Goal: Transaction & Acquisition: Register for event/course

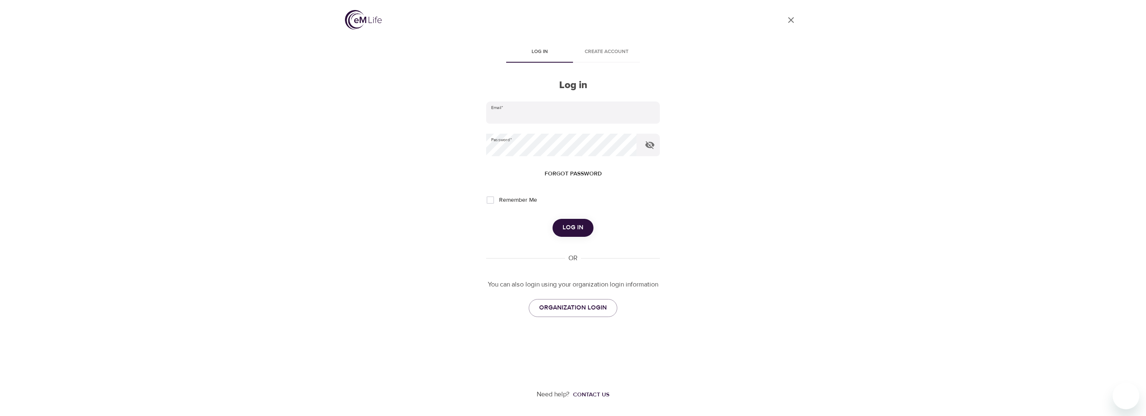
type input "[PERSON_NAME][EMAIL_ADDRESS][DOMAIN_NAME]"
click at [566, 231] on span "Log in" at bounding box center [573, 227] width 21 height 11
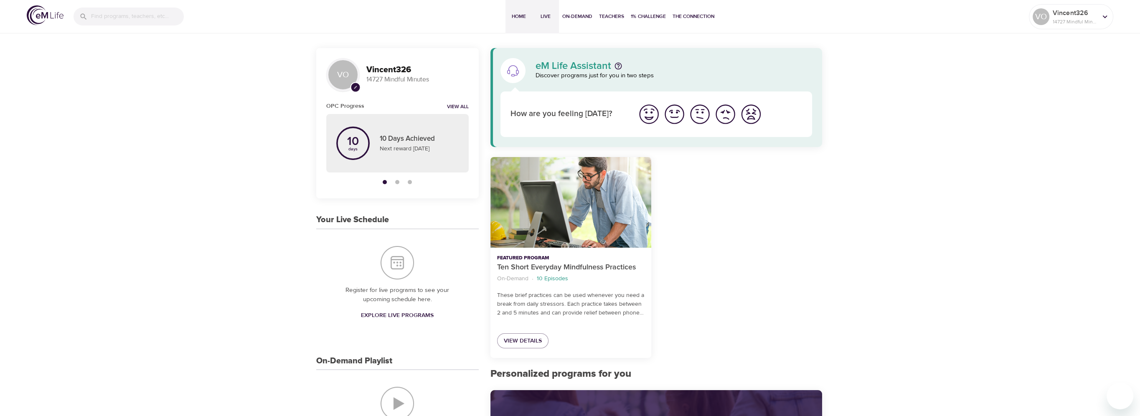
click at [546, 18] on span "Live" at bounding box center [545, 16] width 20 height 9
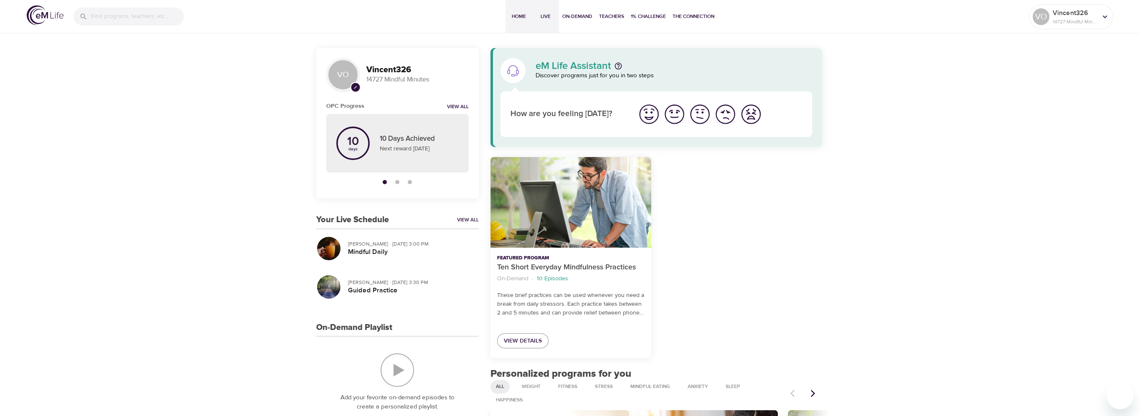
click at [545, 16] on span "Live" at bounding box center [545, 16] width 20 height 9
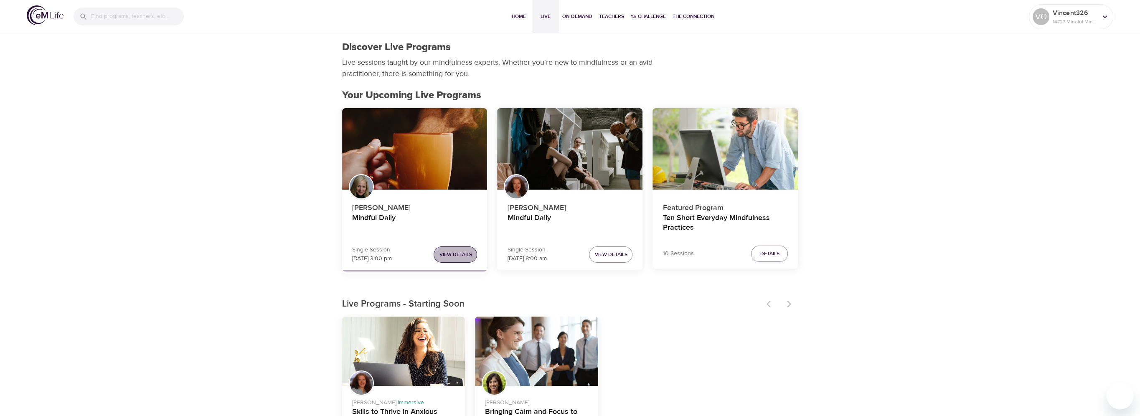
click at [466, 258] on span "View Details" at bounding box center [455, 254] width 33 height 9
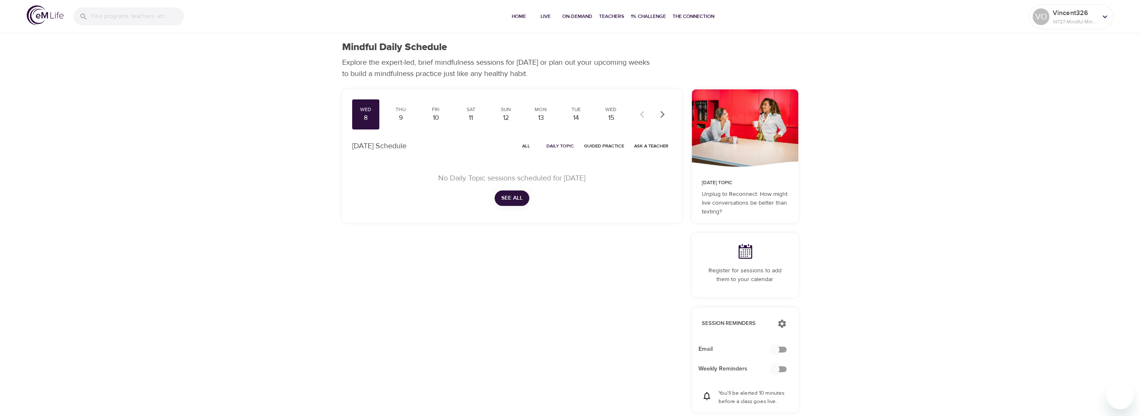
checkbox input "true"
click at [531, 146] on span "All" at bounding box center [526, 146] width 20 height 8
click at [400, 117] on div "9" at bounding box center [400, 118] width 21 height 10
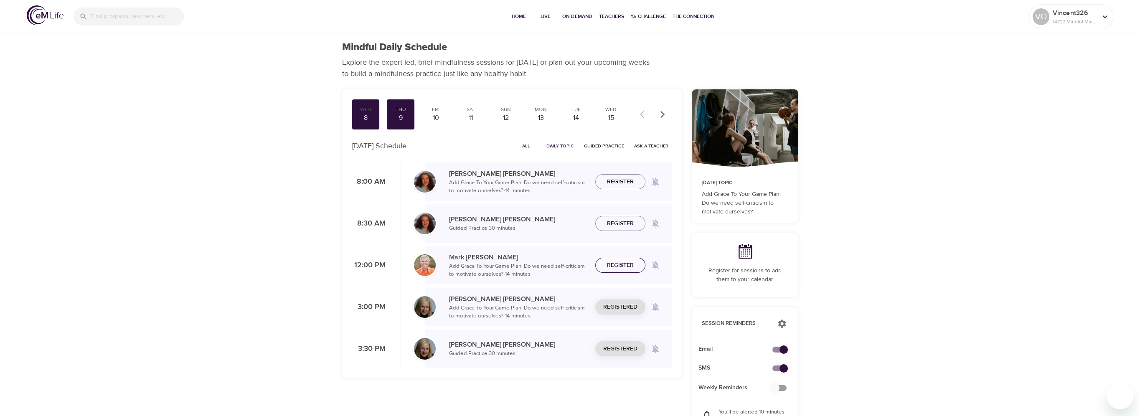
click at [611, 264] on span "Register" at bounding box center [620, 265] width 27 height 10
click at [730, 288] on span "Add to Calendar" at bounding box center [744, 289] width 53 height 10
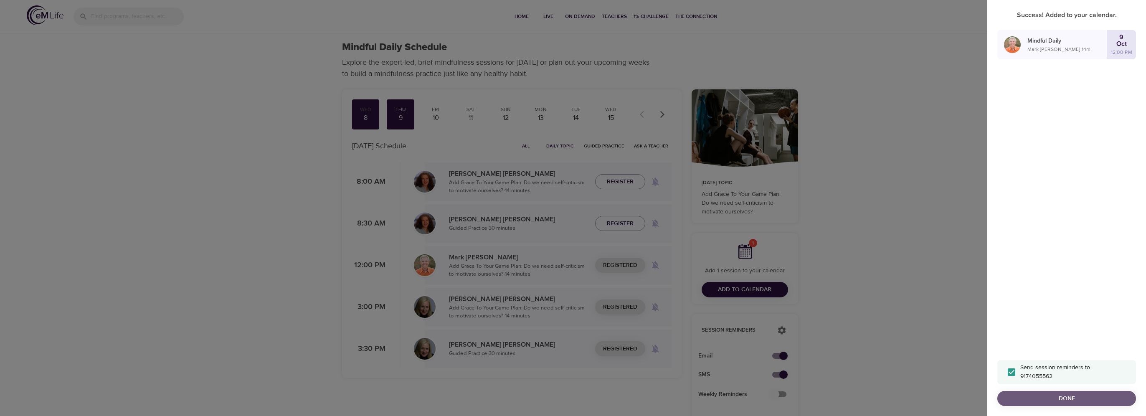
click at [1074, 401] on span "Done" at bounding box center [1066, 398] width 125 height 10
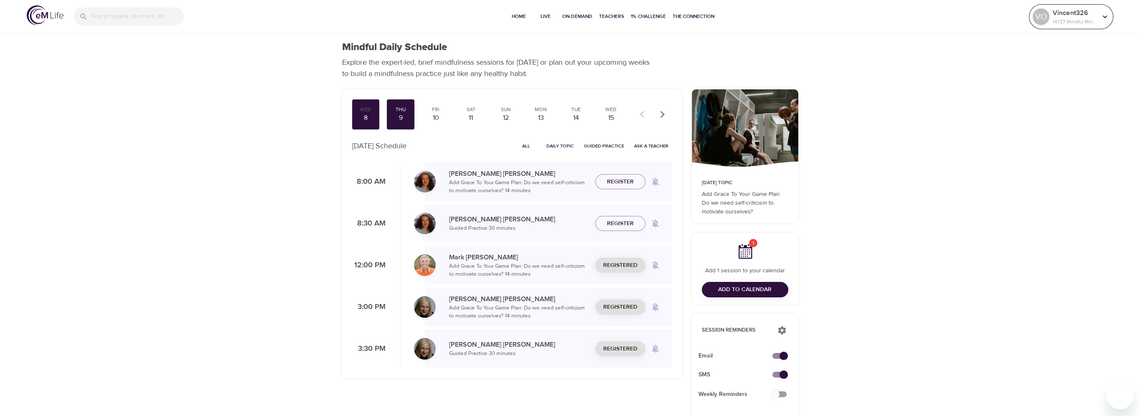
click at [1094, 25] on div "Vincent326 14727 Mindful Minutes" at bounding box center [1075, 16] width 48 height 21
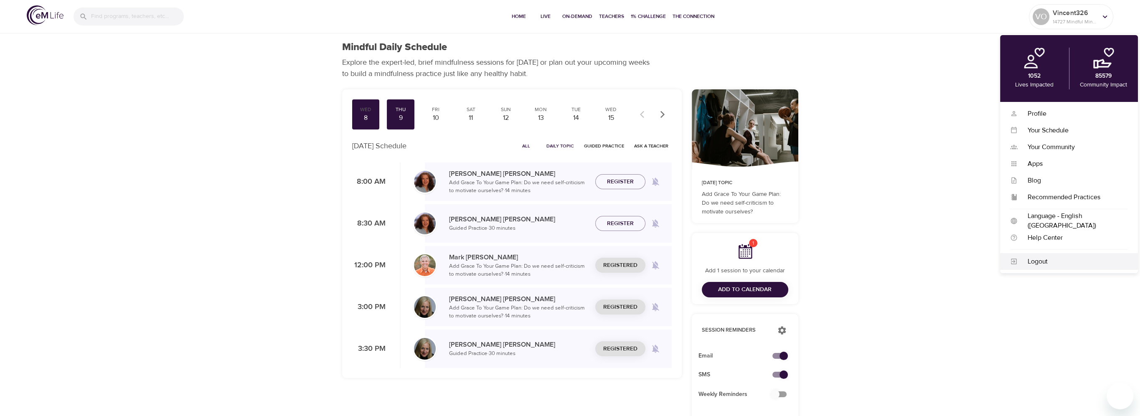
click at [1037, 256] on div "Logout" at bounding box center [1069, 261] width 138 height 17
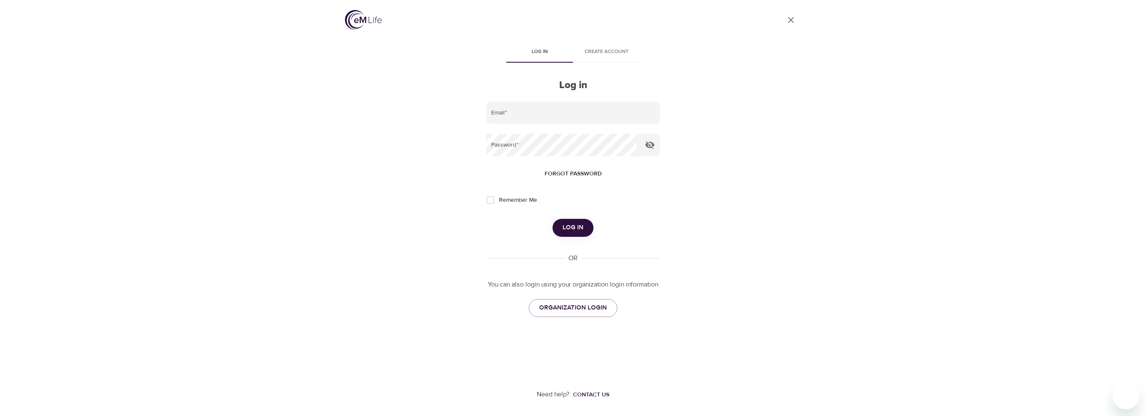
type input "[PERSON_NAME][EMAIL_ADDRESS][DOMAIN_NAME]"
